Goal: Navigation & Orientation: Find specific page/section

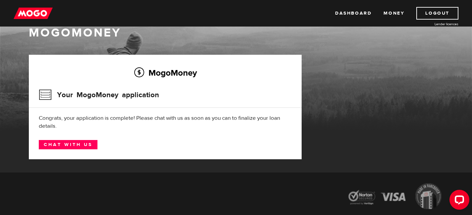
scroll to position [9, 0]
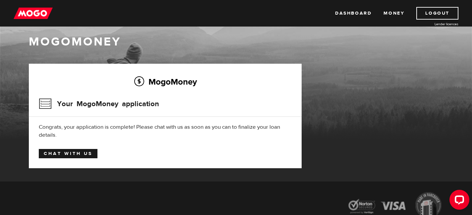
click at [73, 154] on link "Chat with us" at bounding box center [68, 153] width 59 height 9
click at [403, 15] on link "Money" at bounding box center [393, 13] width 21 height 13
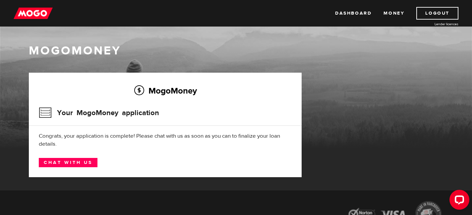
click at [342, 6] on div "Dashboard Money Logout Lender licences Dashboard Money Logout Lender licences" at bounding box center [236, 13] width 472 height 27
click at [342, 14] on link "Dashboard" at bounding box center [353, 13] width 36 height 13
